Goal: Information Seeking & Learning: Compare options

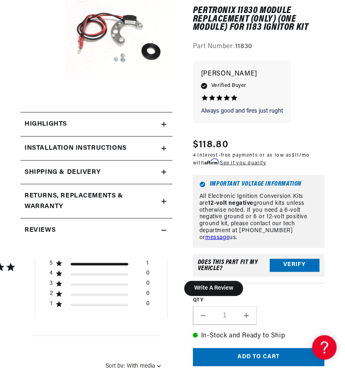
click at [84, 122] on div "Highlights" at bounding box center [90, 124] width 141 height 11
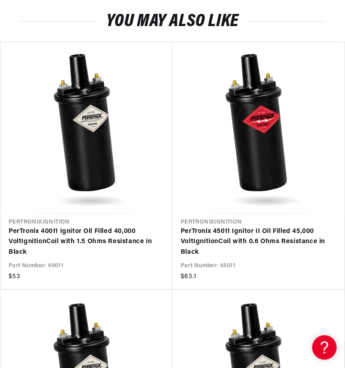
click at [35, 227] on link "PerTronix 40011 Ignitor Oil Filled 40,000 Volt Ignition Coil with 1.5 Ohms Resi…" at bounding box center [82, 242] width 147 height 31
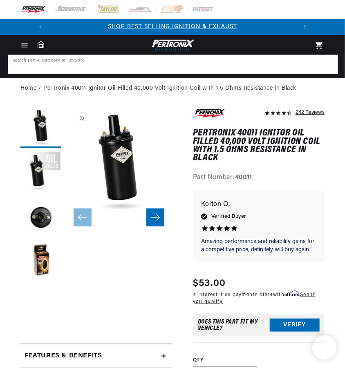
click at [129, 59] on input at bounding box center [173, 65] width 328 height 18
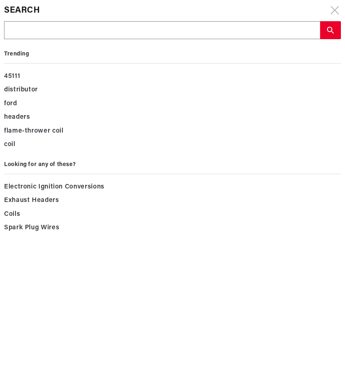
scroll to position [0, 247]
